Goal: Information Seeking & Learning: Learn about a topic

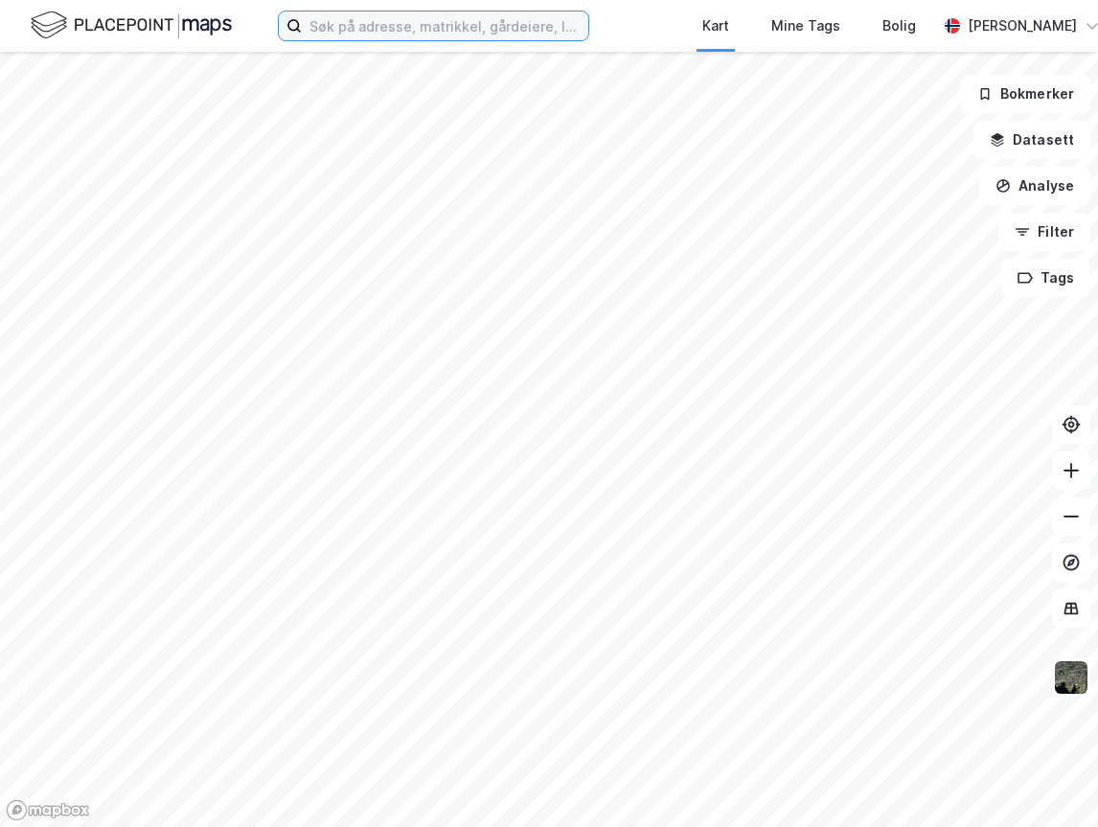
click at [368, 27] on input at bounding box center [445, 25] width 286 height 29
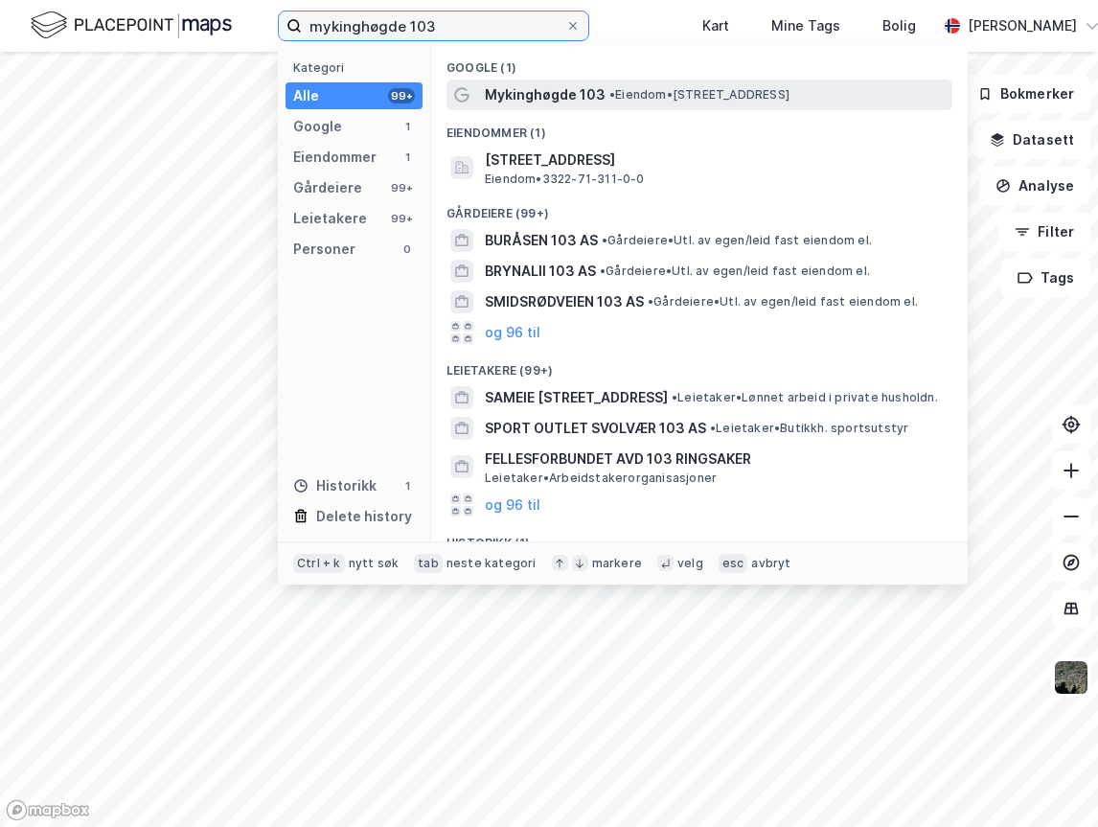
type input "mykinghøgde 103"
click at [602, 95] on div "Mykinghøgde 103 • Eiendom • [STREET_ADDRESS]" at bounding box center [717, 94] width 464 height 23
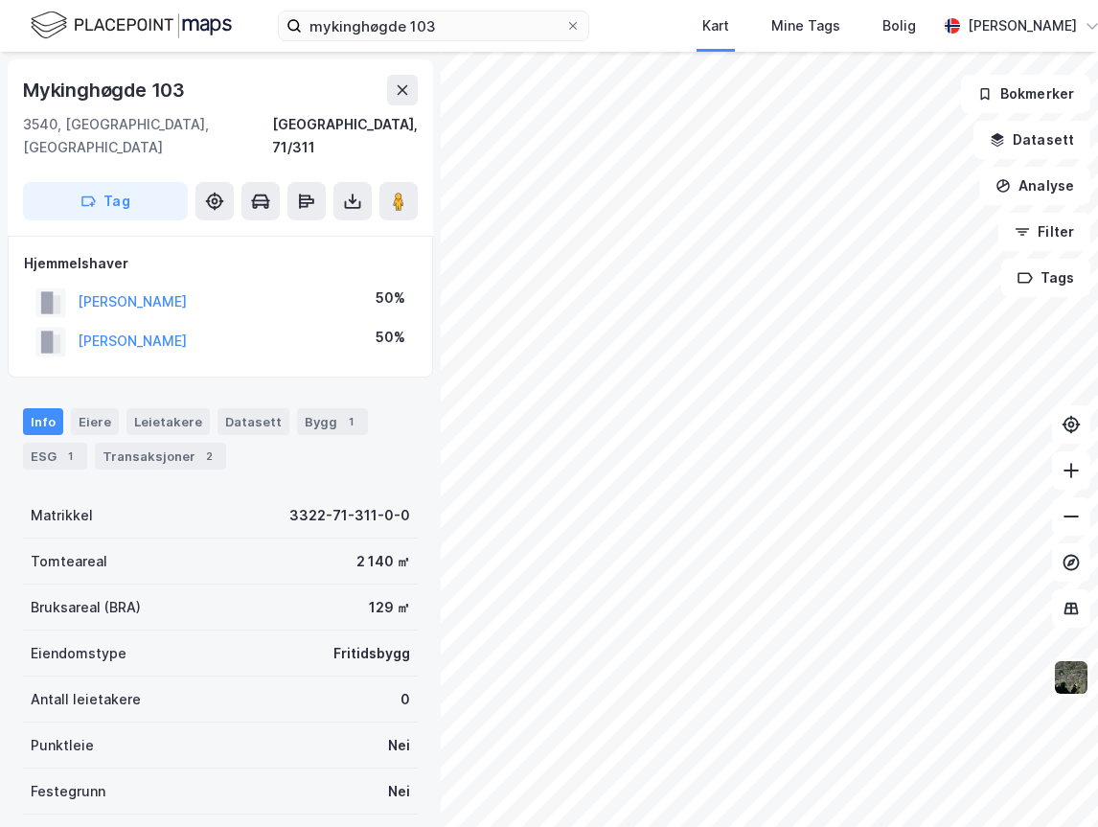
click at [1068, 682] on img at bounding box center [1071, 677] width 36 height 36
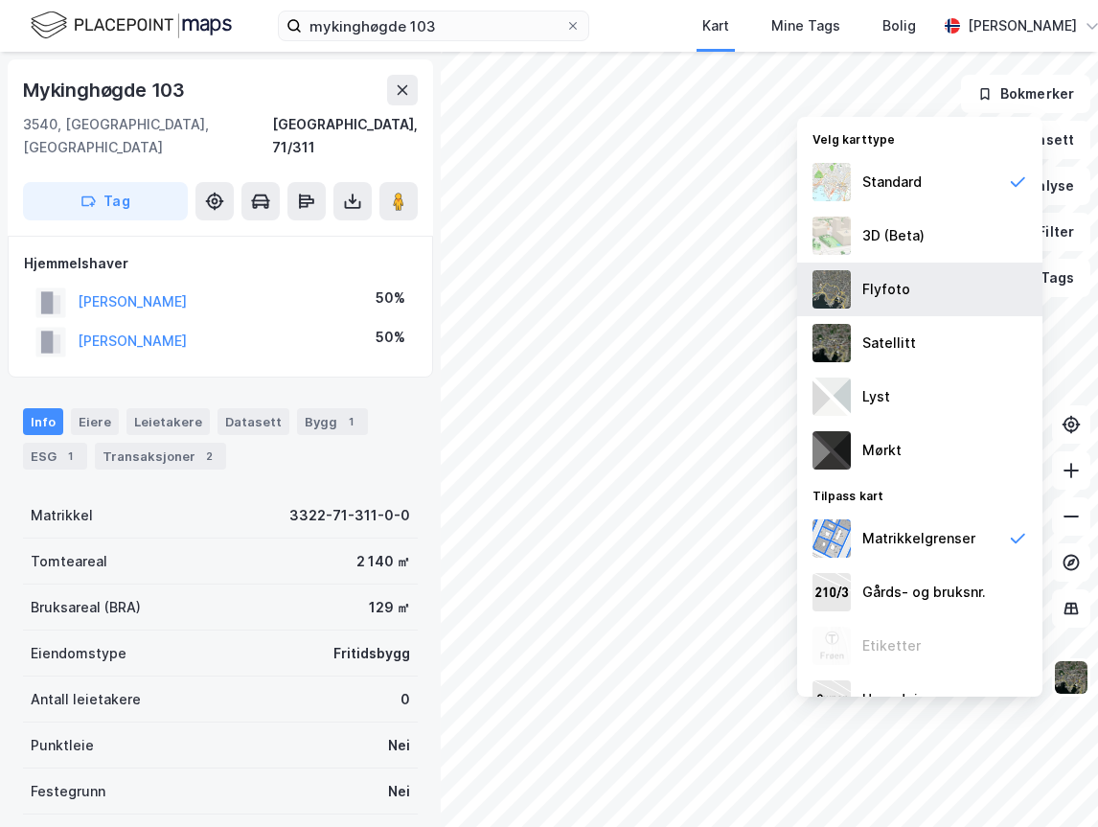
click at [850, 273] on img at bounding box center [831, 289] width 38 height 38
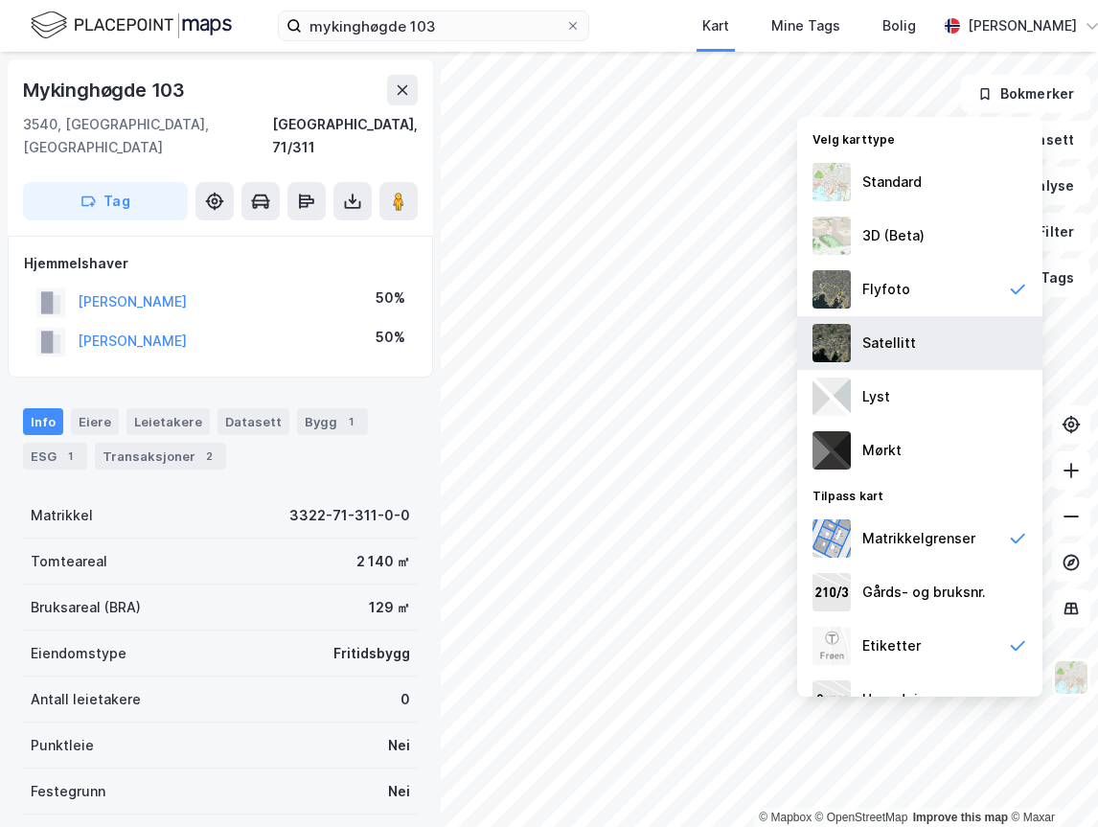
click at [895, 344] on div "Satellitt" at bounding box center [889, 342] width 54 height 23
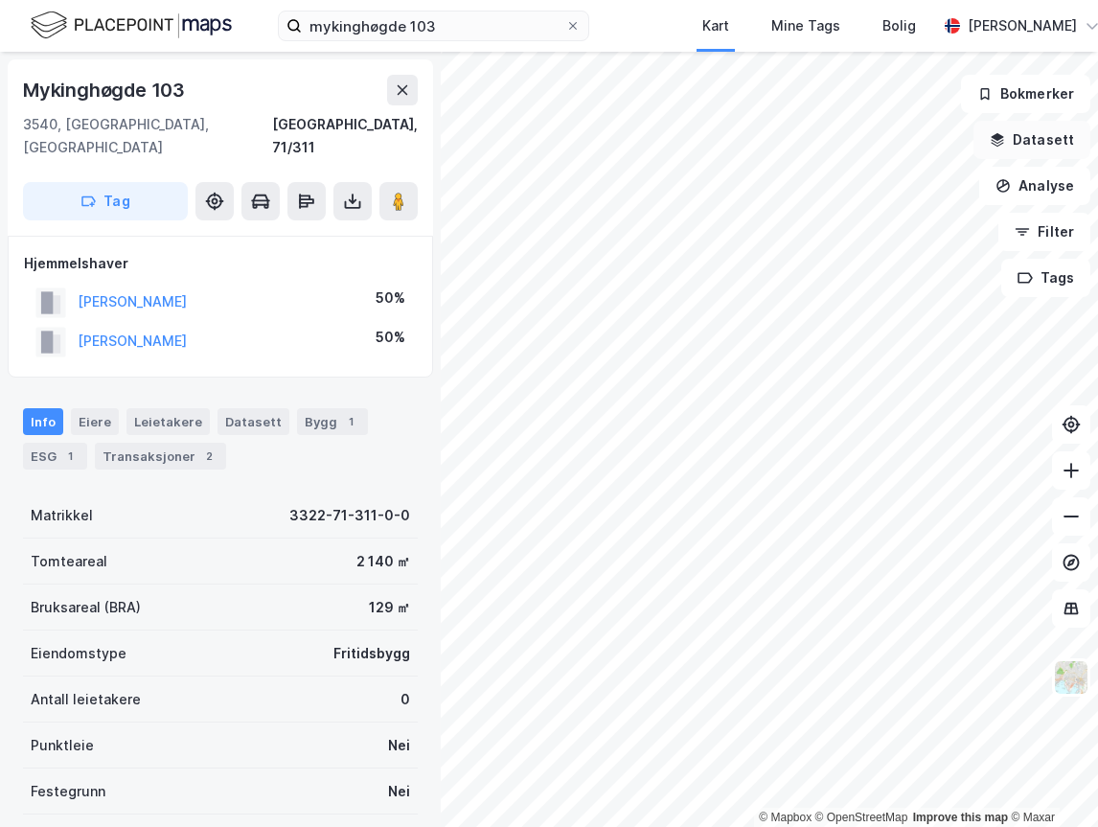
click at [1042, 129] on button "Datasett" at bounding box center [1031, 140] width 117 height 38
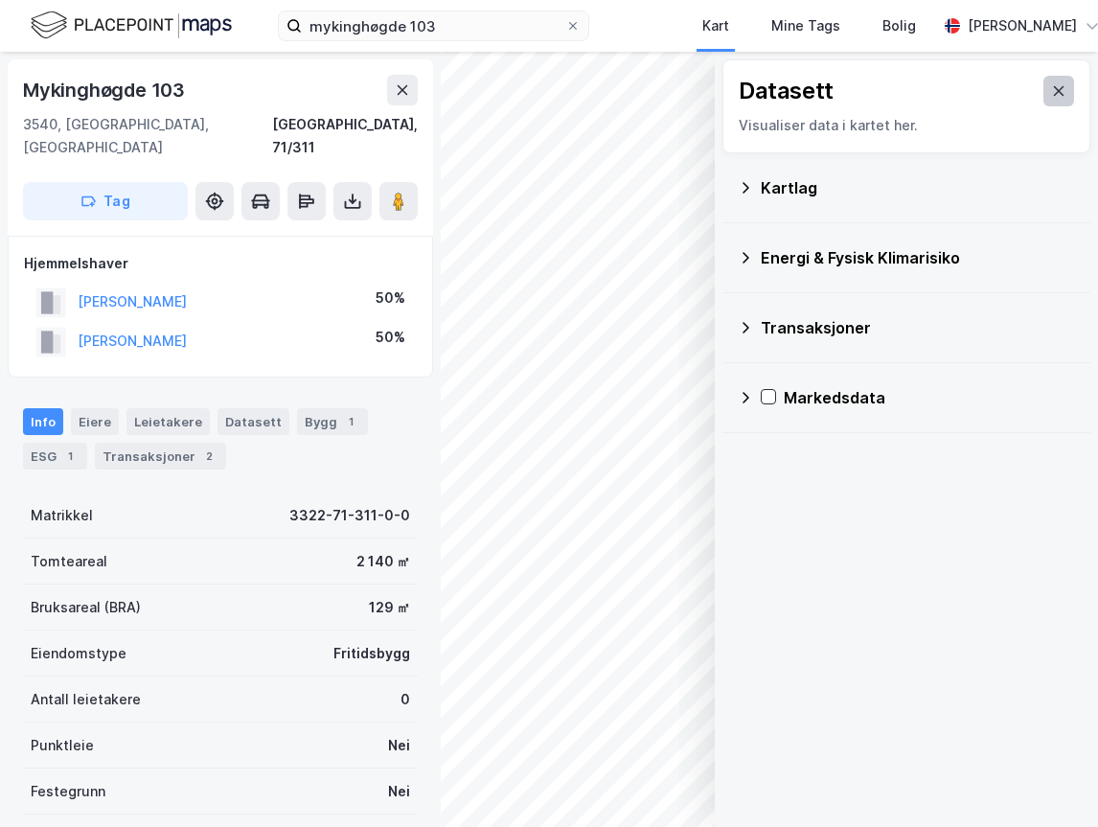
click at [1051, 88] on icon at bounding box center [1058, 90] width 15 height 15
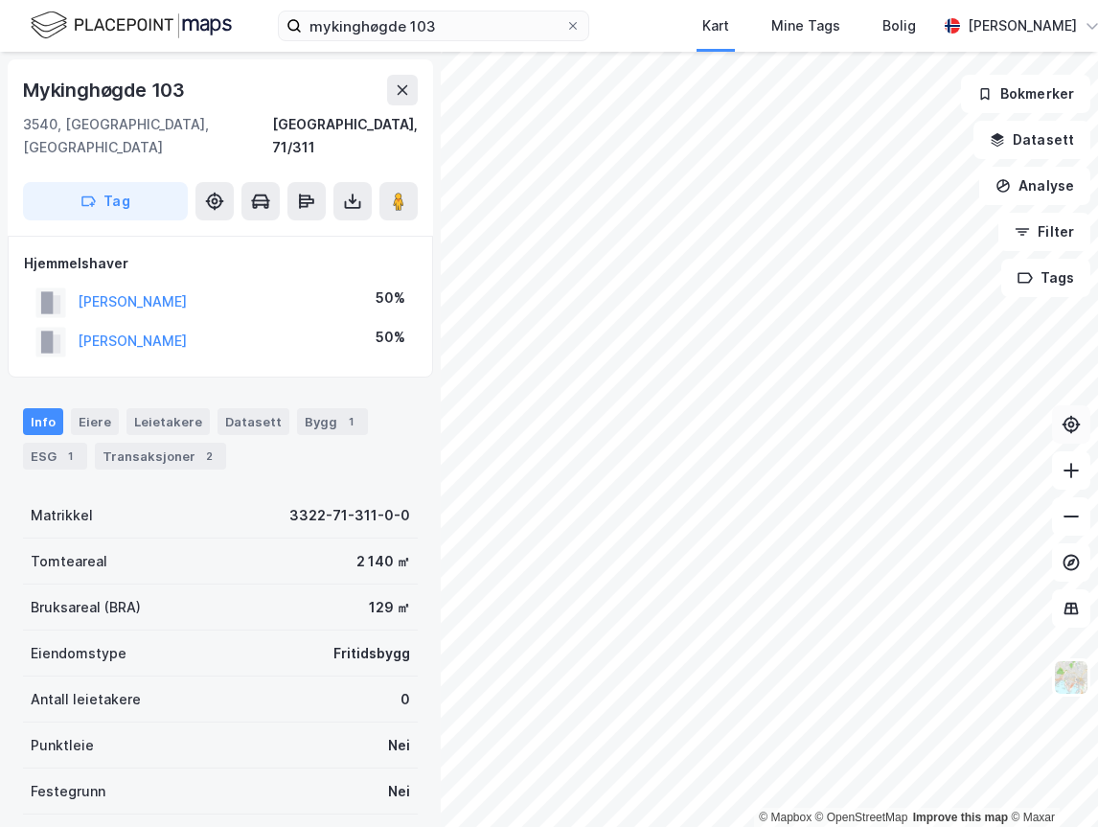
click at [1071, 424] on icon at bounding box center [1071, 424] width 19 height 19
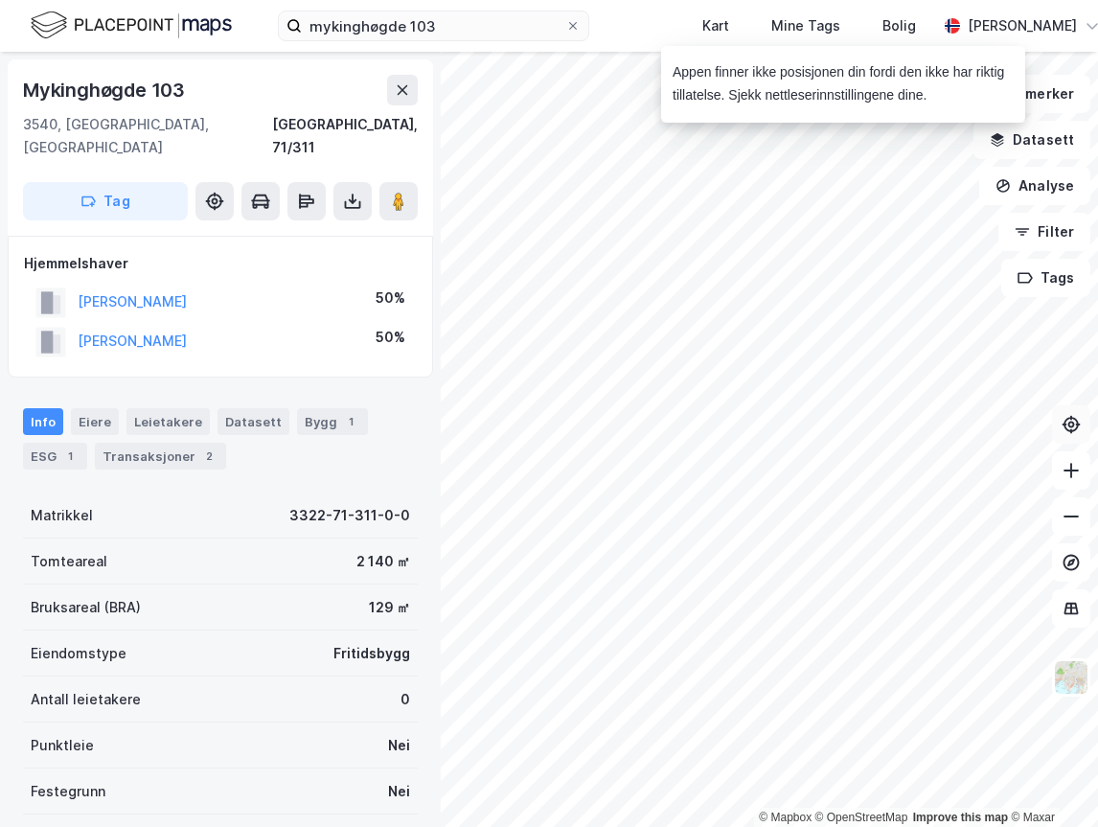
click at [1071, 424] on icon at bounding box center [1071, 424] width 19 height 19
click at [1042, 197] on button "Analyse" at bounding box center [1034, 186] width 111 height 38
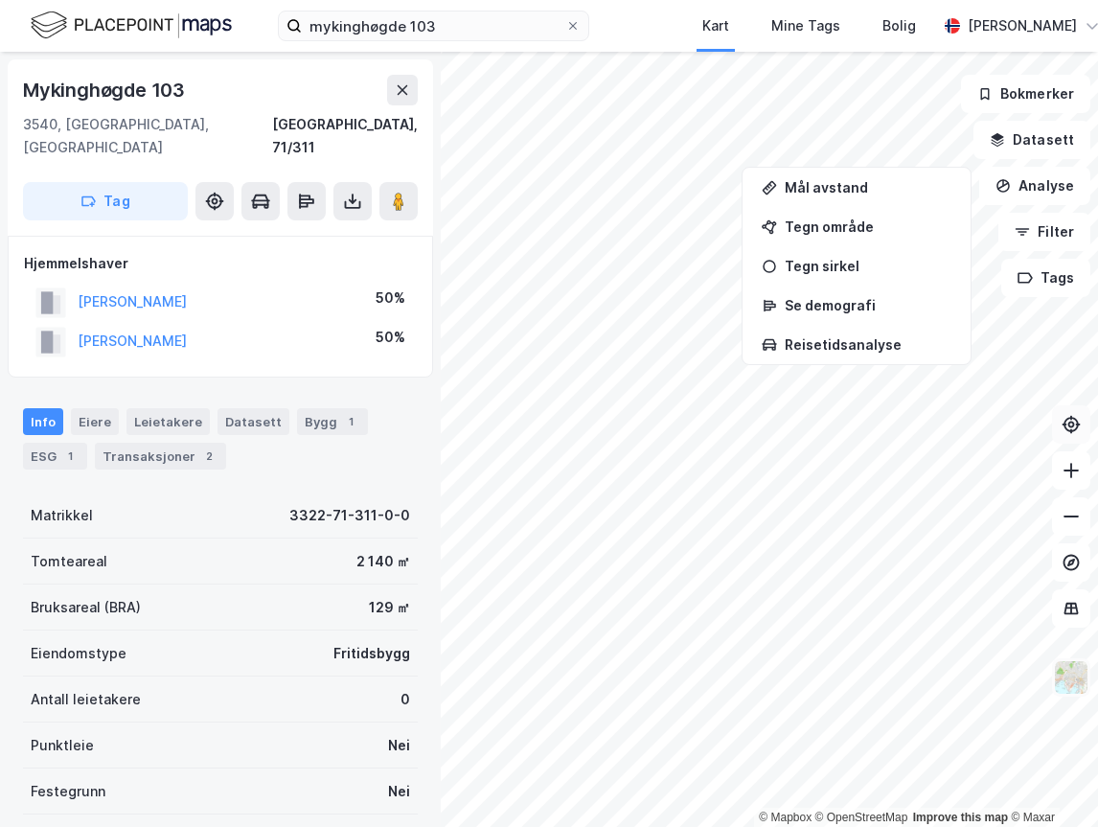
click at [1060, 680] on img at bounding box center [1071, 677] width 36 height 36
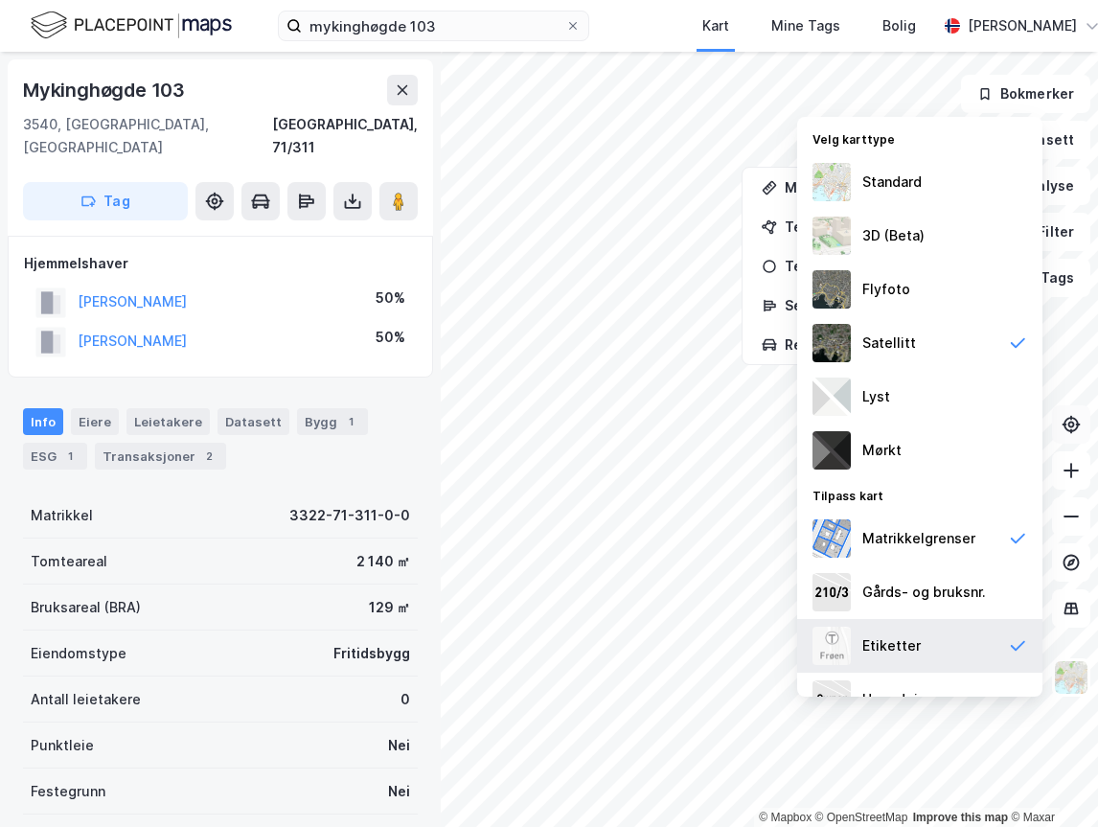
scroll to position [34, 0]
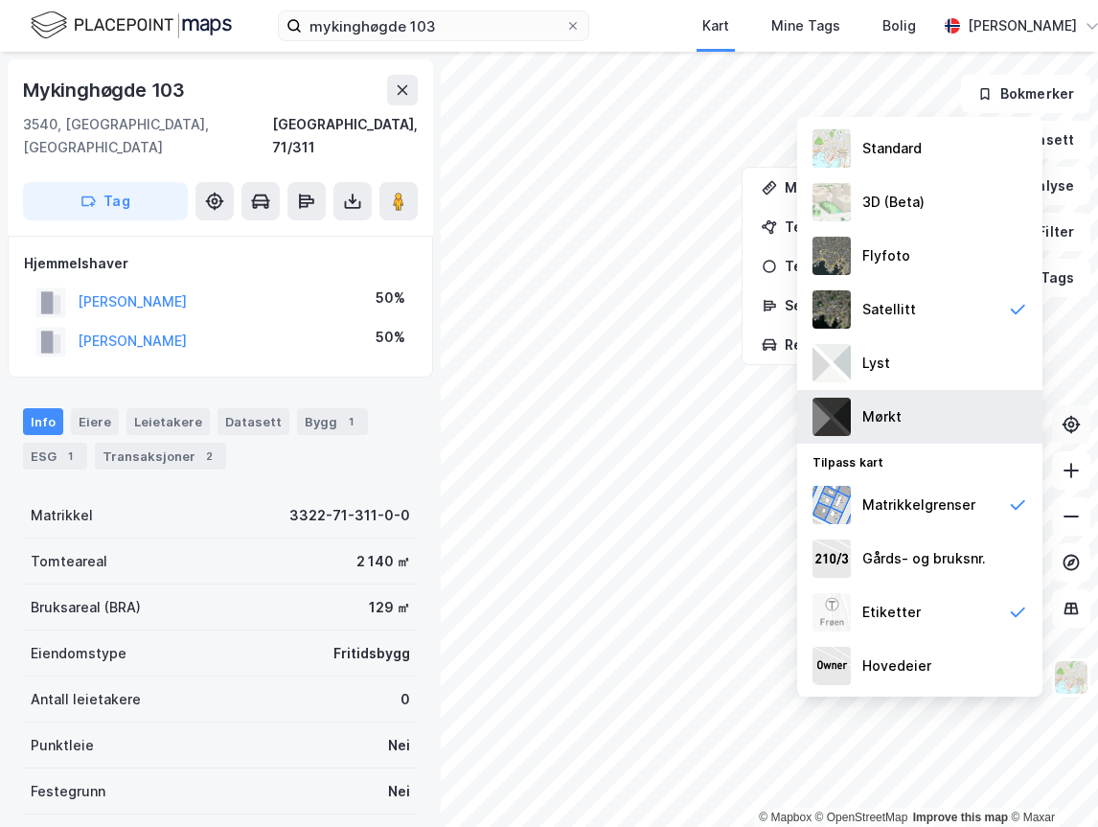
click at [880, 422] on div "Mørkt" at bounding box center [881, 416] width 39 height 23
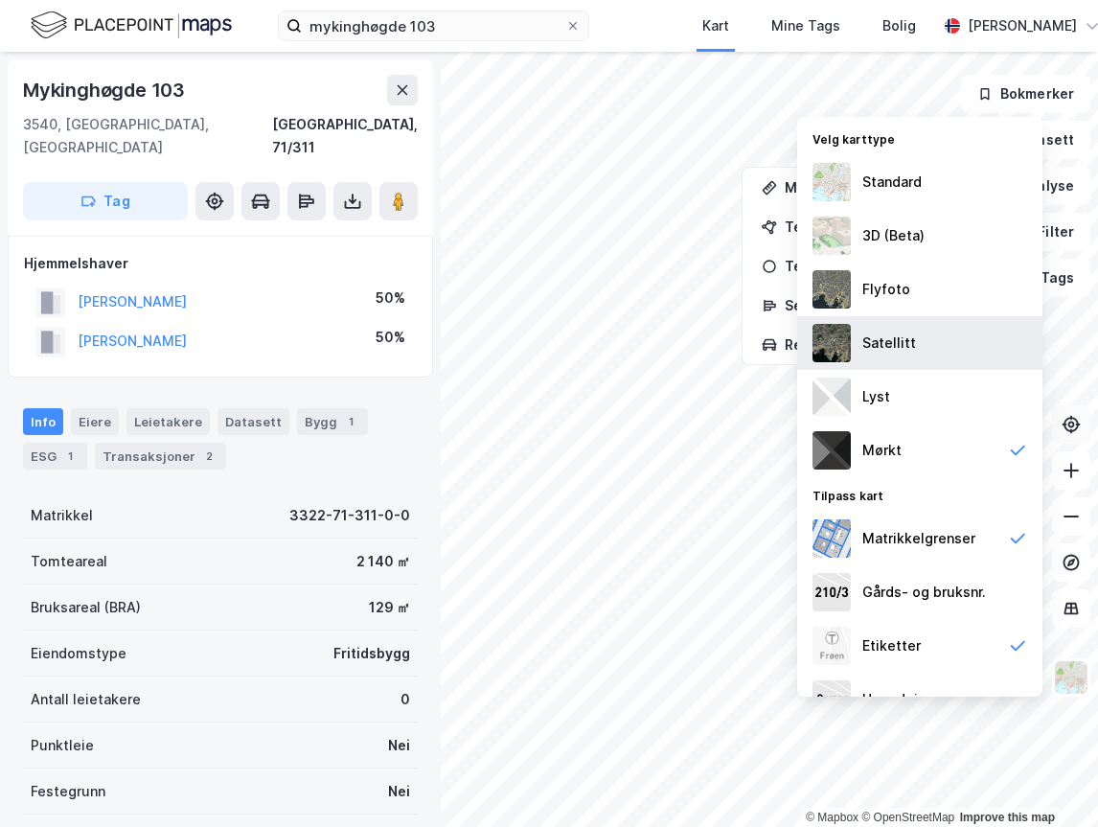
click at [832, 344] on img at bounding box center [831, 343] width 38 height 38
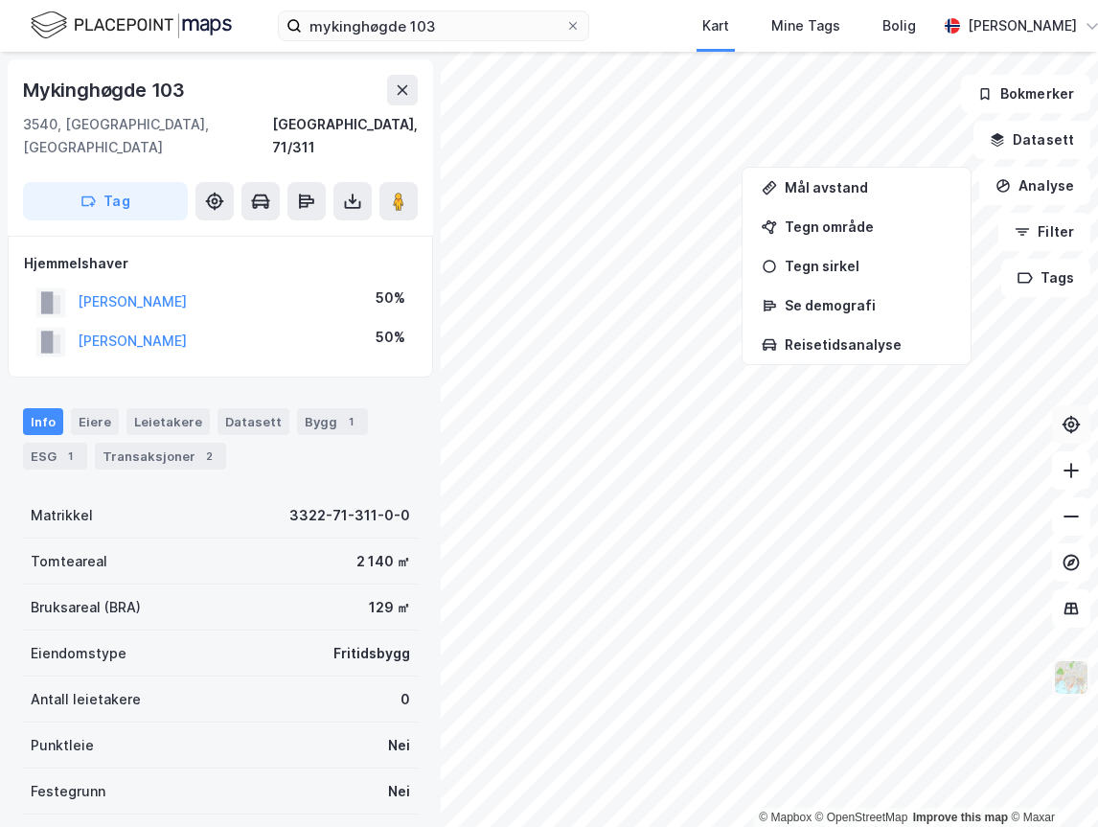
click at [1074, 682] on img at bounding box center [1071, 677] width 36 height 36
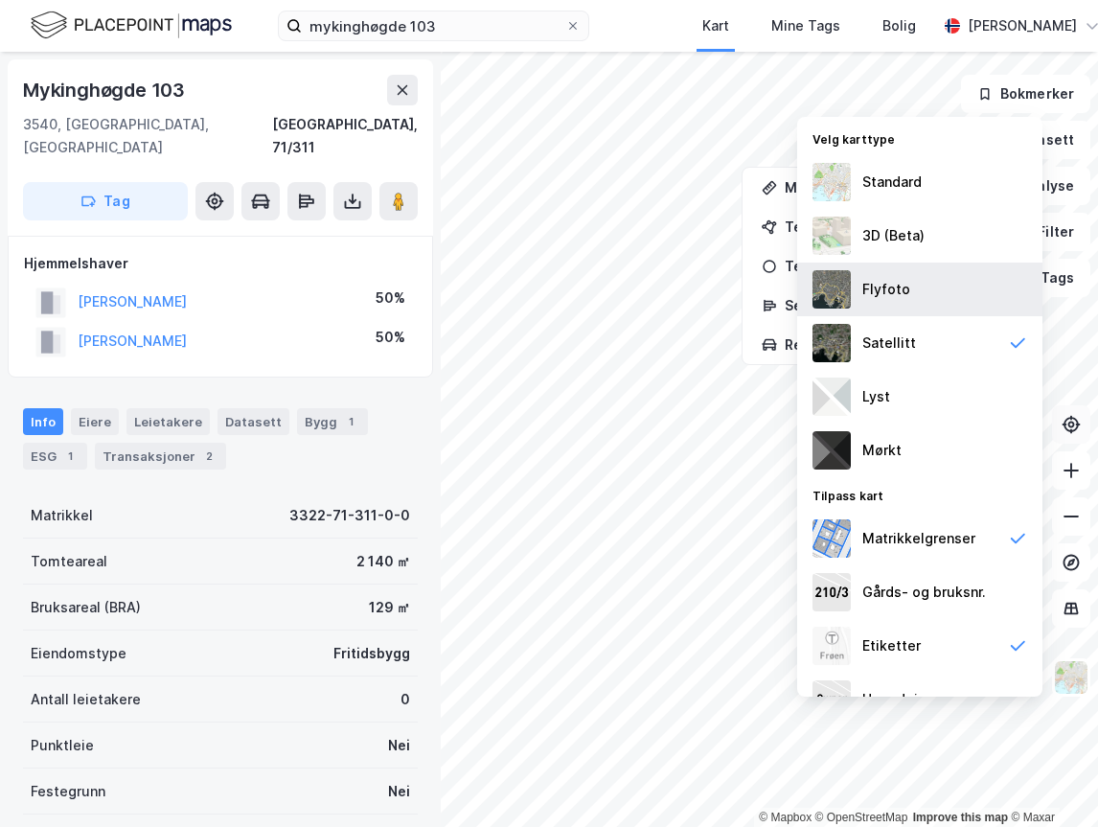
click at [885, 296] on div "Flyfoto" at bounding box center [886, 289] width 48 height 23
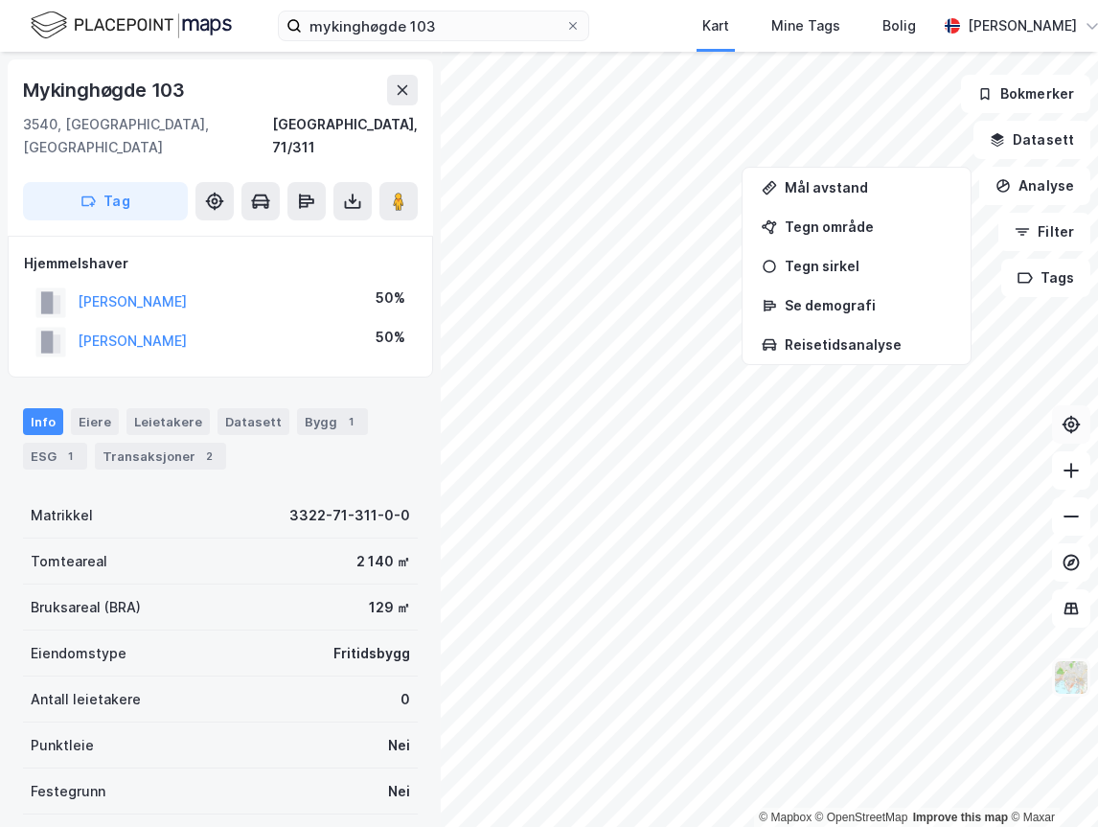
click at [1082, 682] on img at bounding box center [1071, 677] width 36 height 36
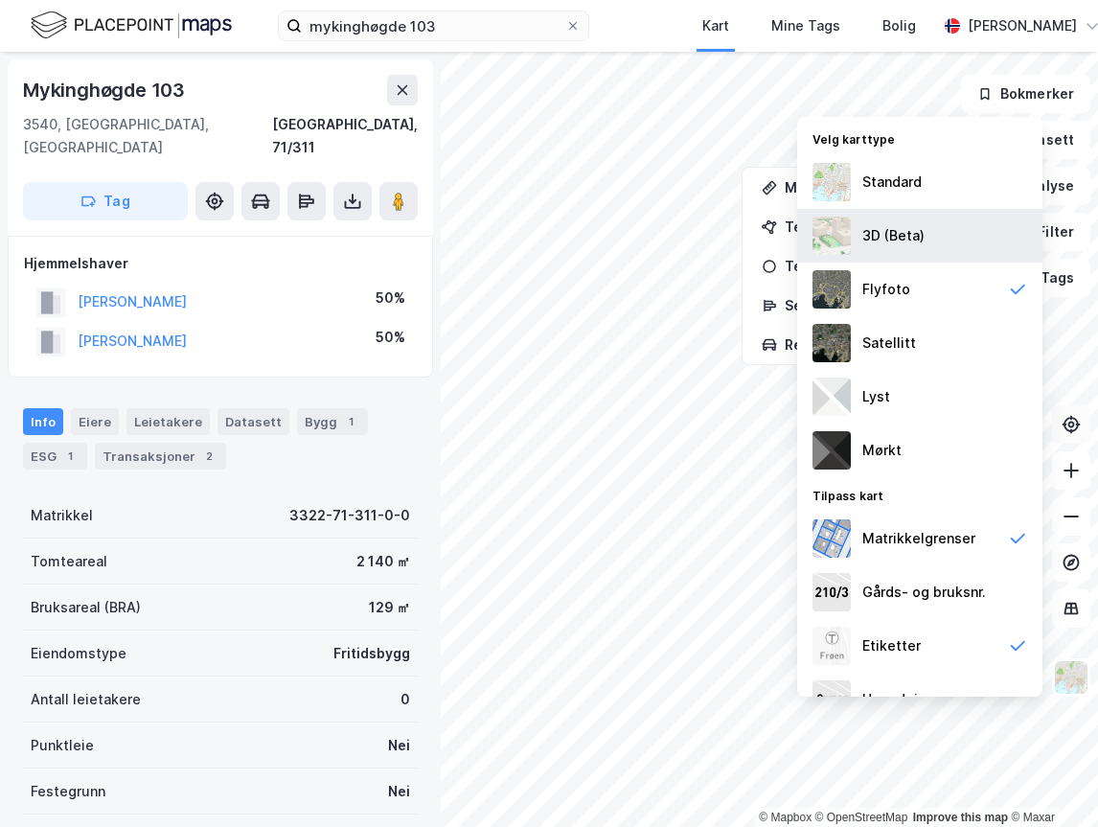
click at [888, 218] on div "3D (Beta)" at bounding box center [919, 236] width 245 height 54
